Goal: Information Seeking & Learning: Learn about a topic

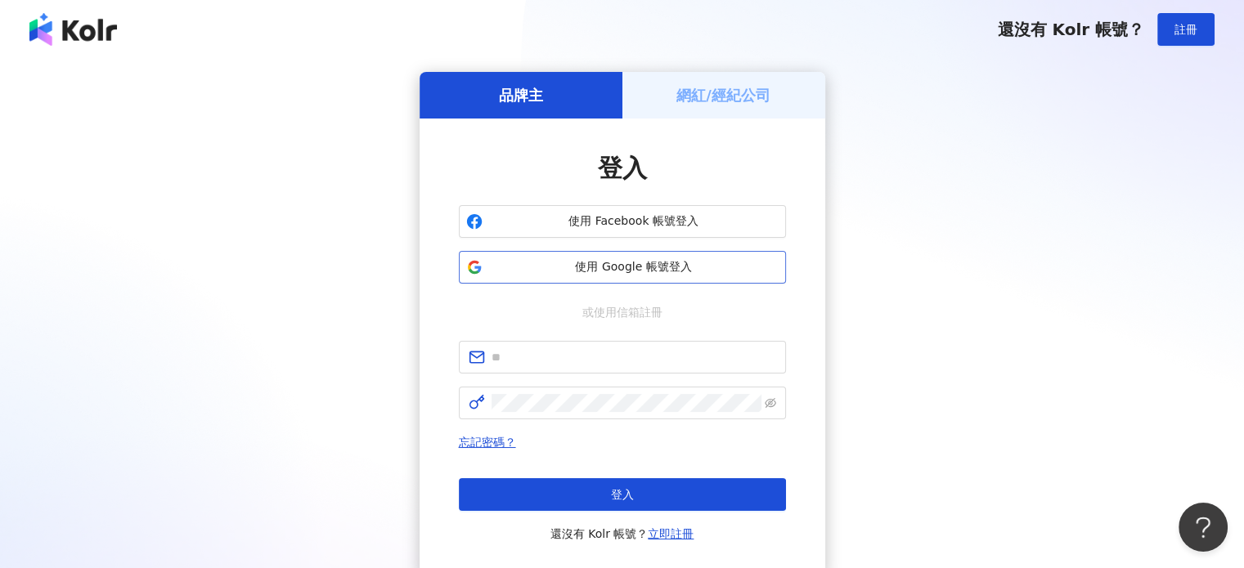
click at [637, 283] on button "使用 Google 帳號登入" at bounding box center [622, 267] width 327 height 33
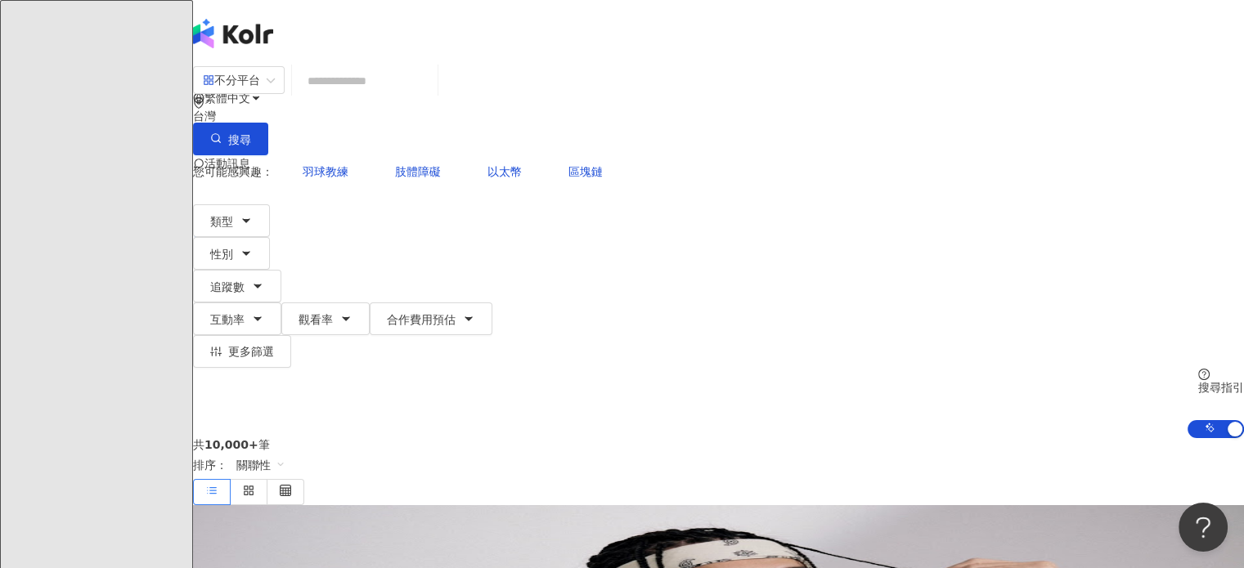
click at [253, 214] on icon "button" at bounding box center [246, 220] width 13 height 13
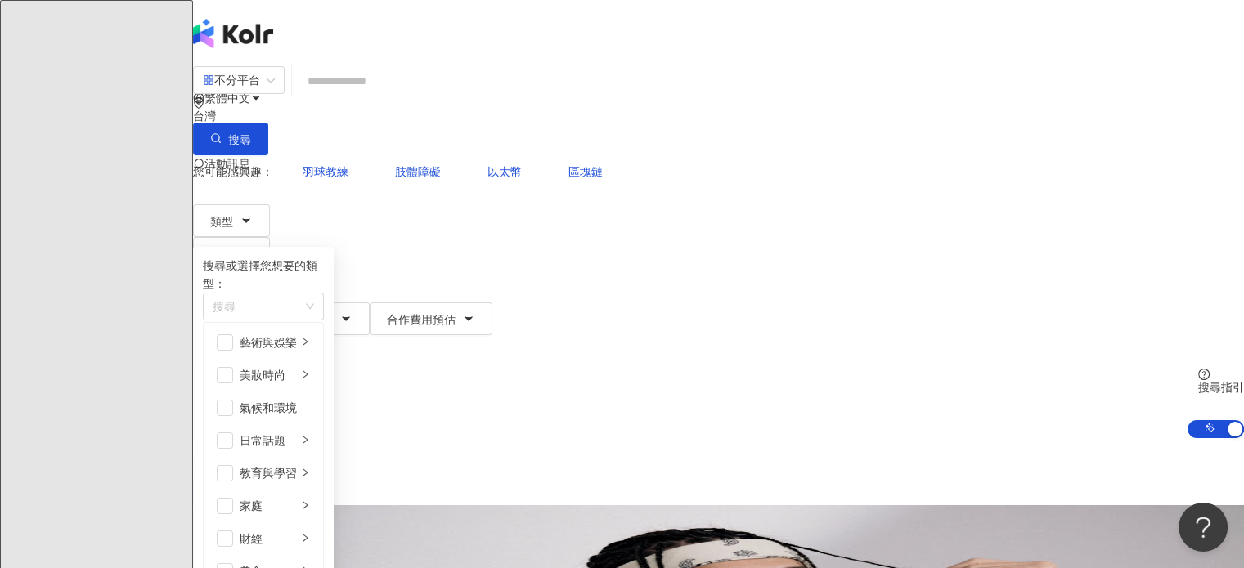
click at [431, 97] on input "search" at bounding box center [365, 80] width 132 height 31
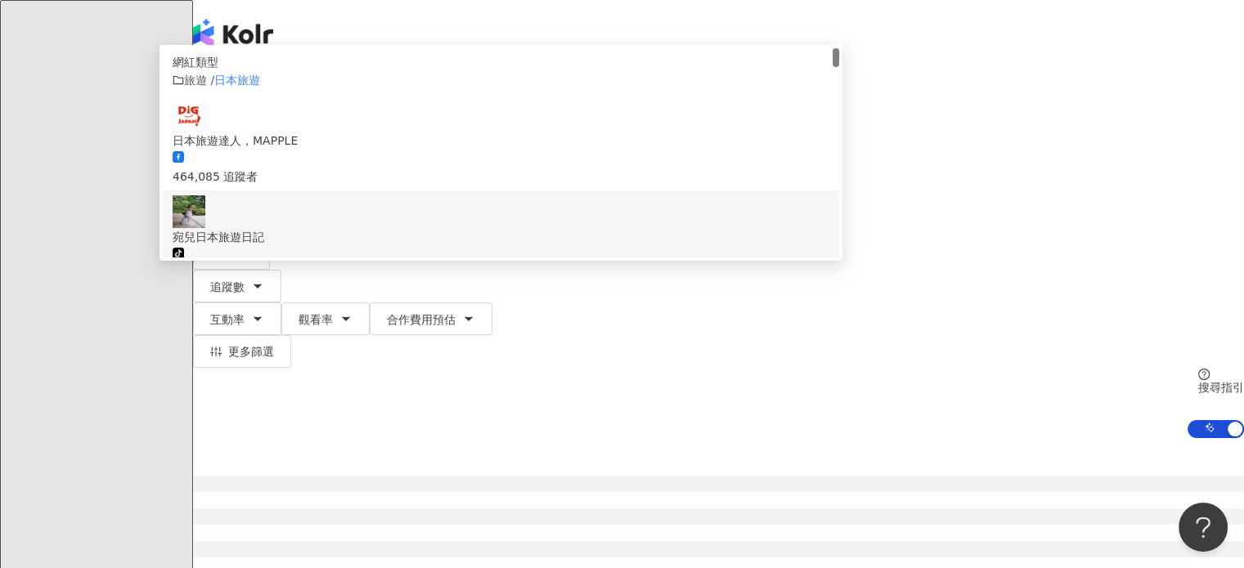
type input "****"
click at [278, 438] on div at bounding box center [718, 569] width 1051 height 262
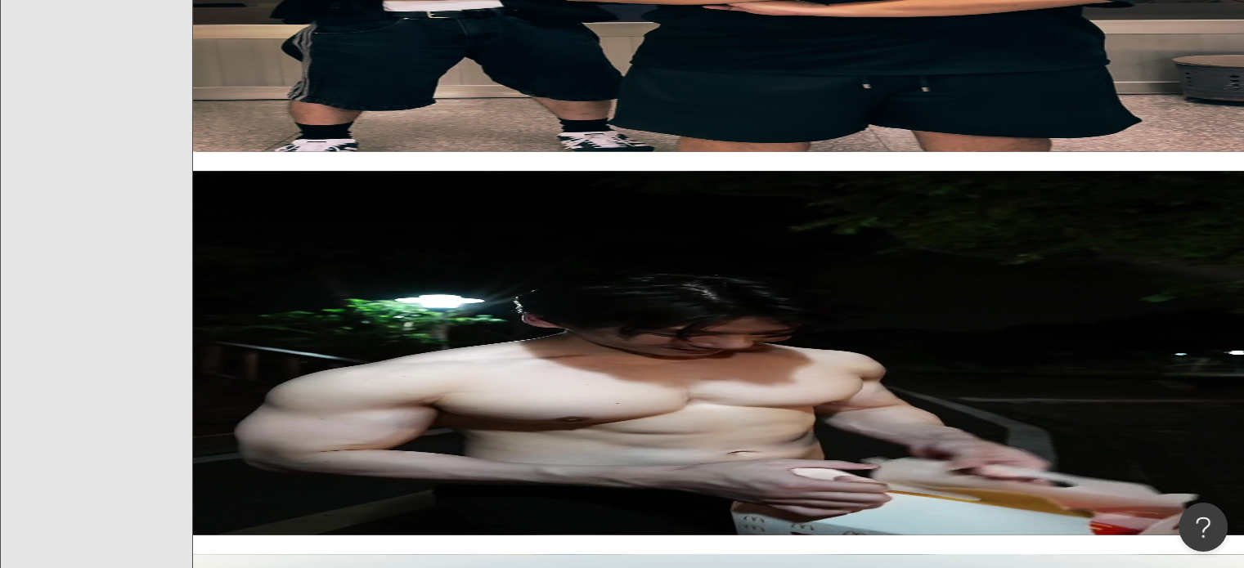
scroll to position [2781, 0]
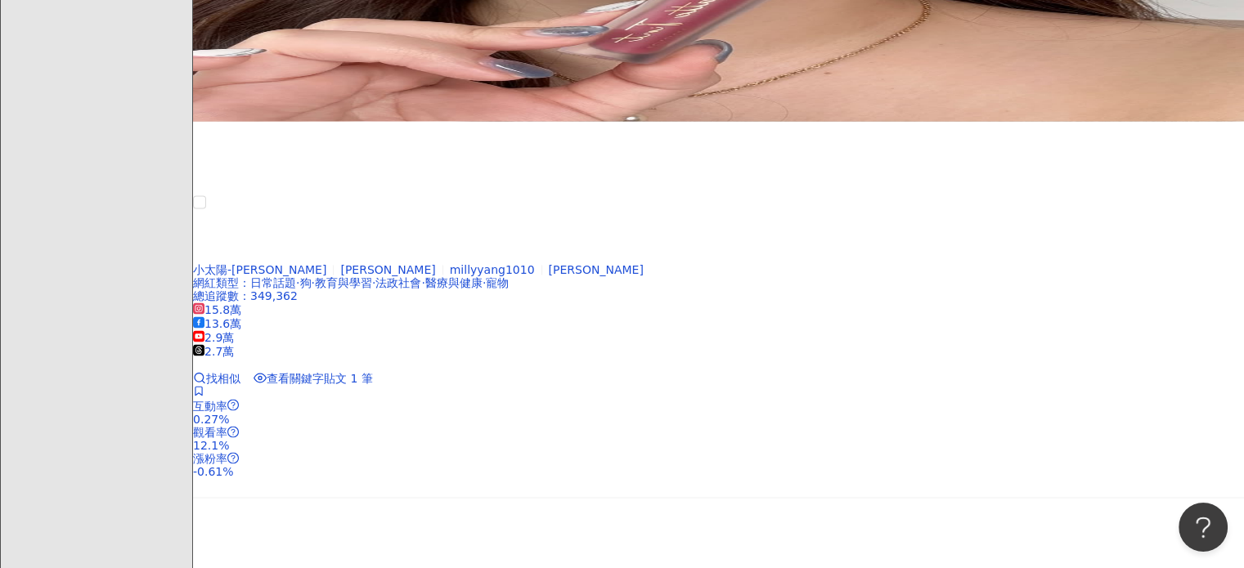
scroll to position [2926, 0]
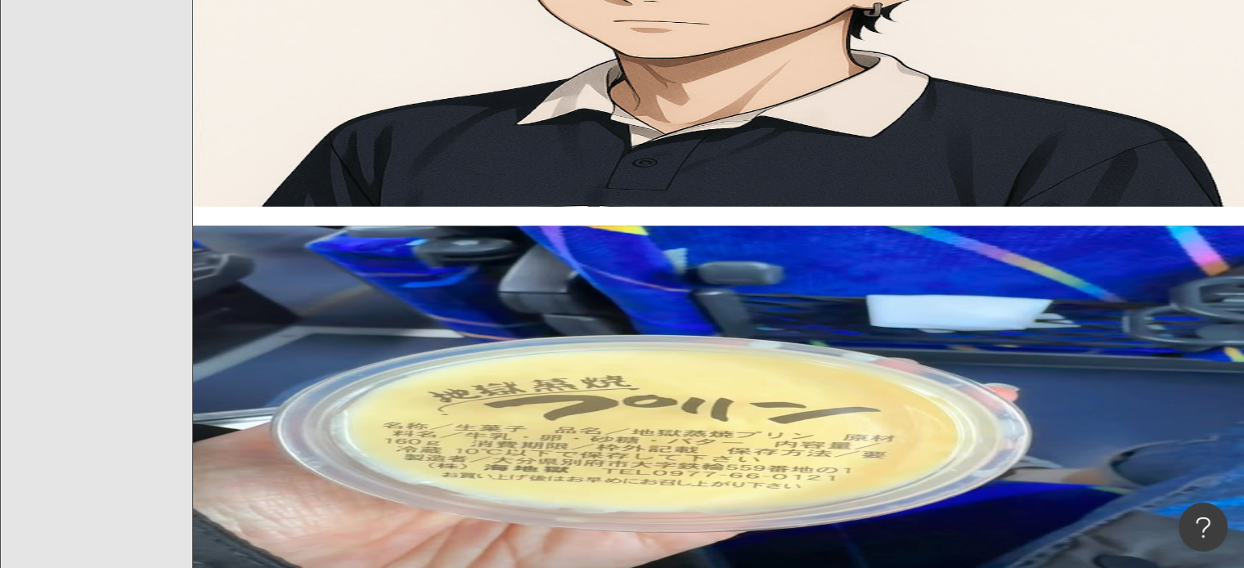
scroll to position [2862, 0]
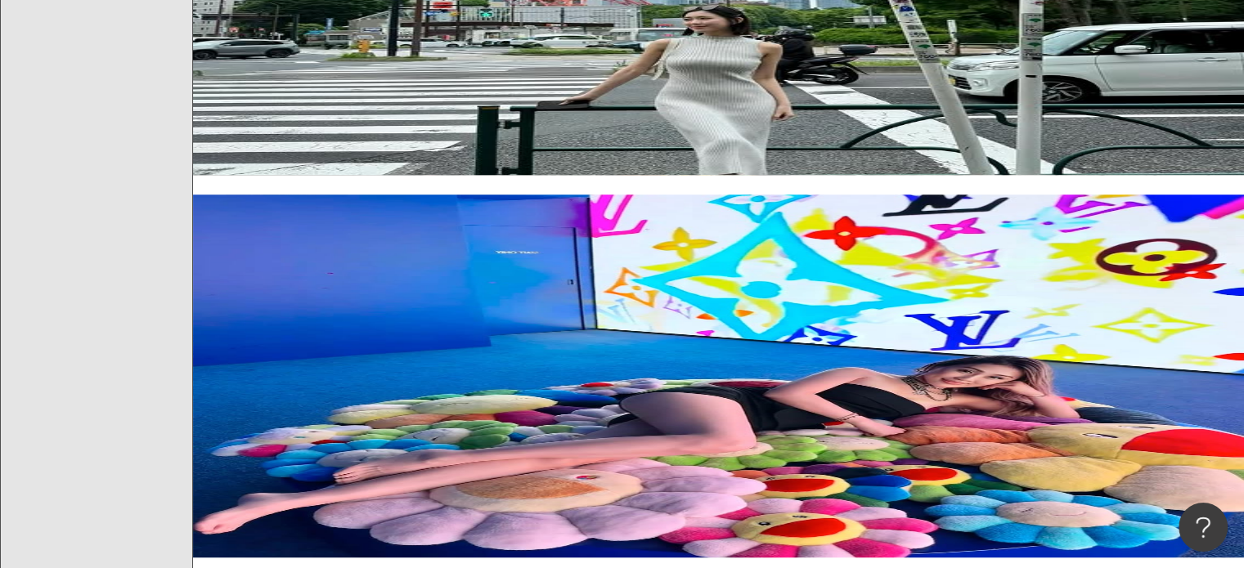
scroll to position [2992, 0]
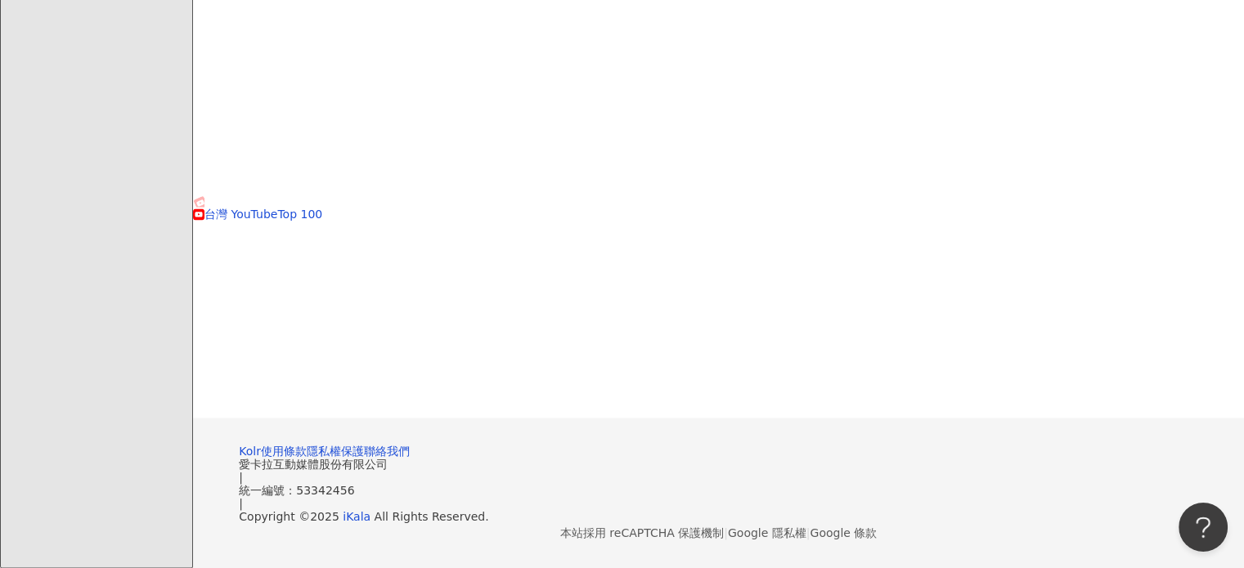
scroll to position [1072, 0]
